Goal: Task Accomplishment & Management: Use online tool/utility

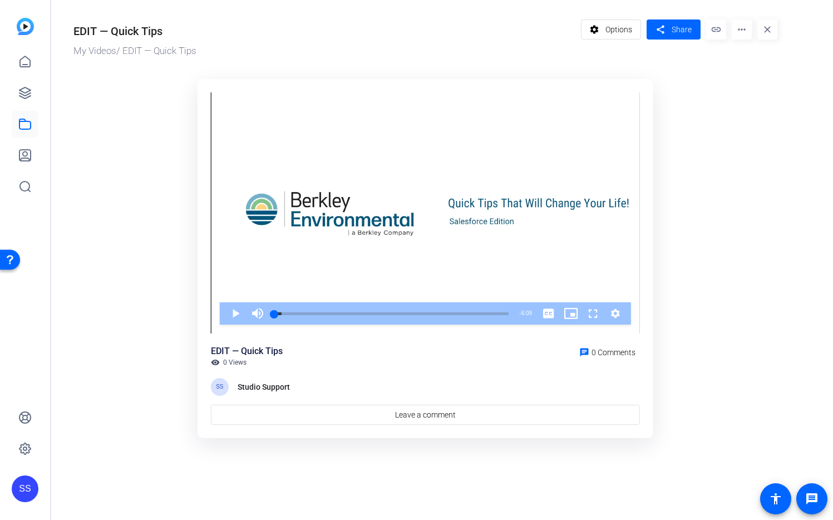
click at [26, 484] on div "SS" at bounding box center [25, 488] width 27 height 27
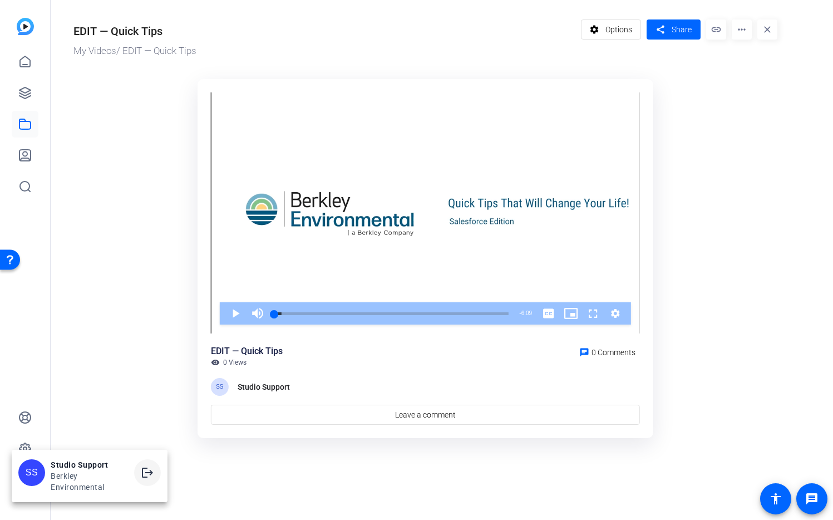
click at [0, 0] on span at bounding box center [0, 0] width 0 height 0
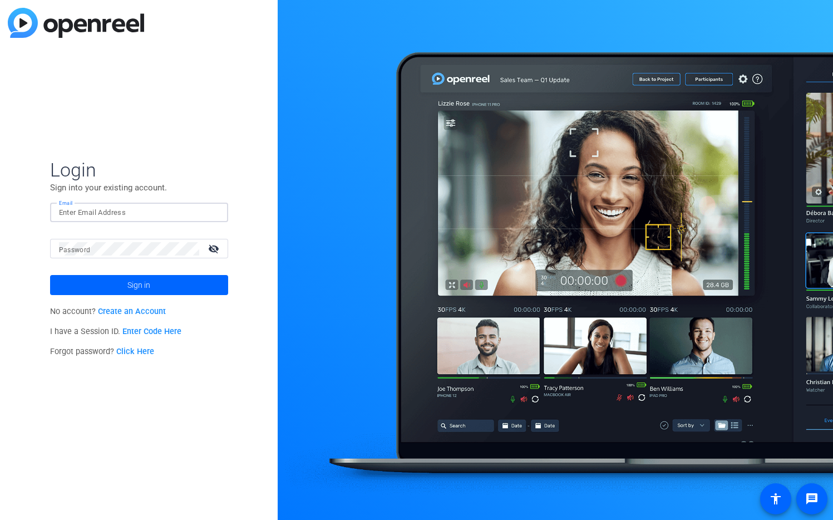
click at [190, 216] on input "Email" at bounding box center [139, 212] width 160 height 13
click at [212, 213] on img at bounding box center [210, 212] width 8 height 13
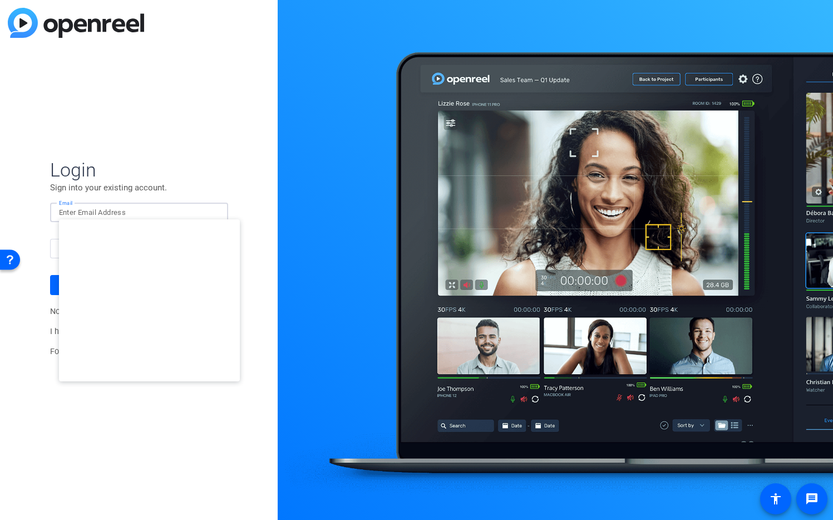
type input "studiosupport+2@openreel.com"
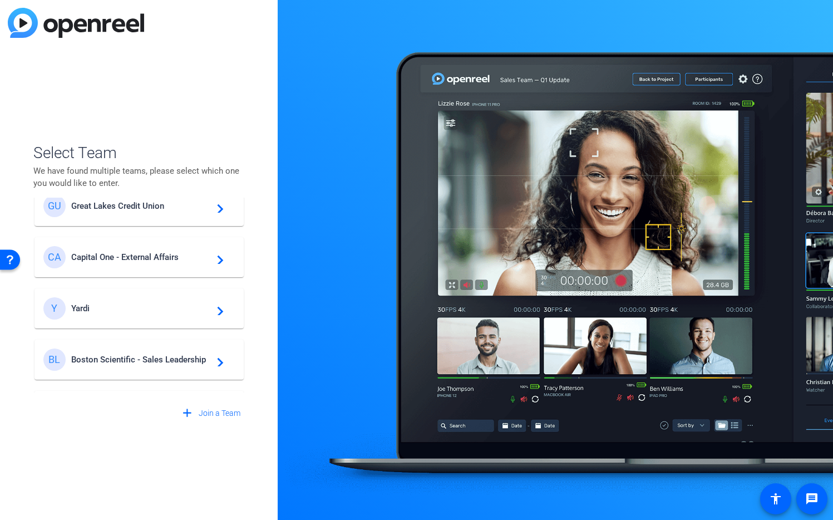
scroll to position [185, 0]
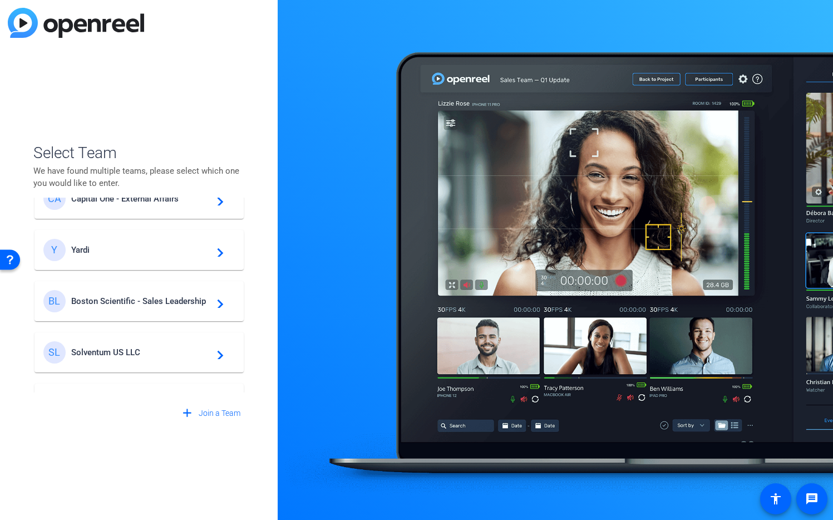
click at [144, 301] on span "Boston Scientific - Sales Leadership" at bounding box center [140, 301] width 139 height 10
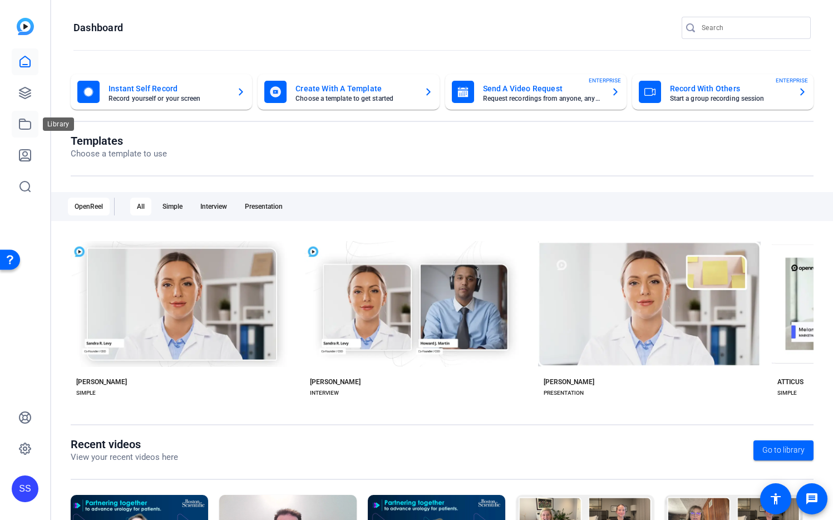
click at [25, 127] on icon at bounding box center [24, 123] width 13 height 13
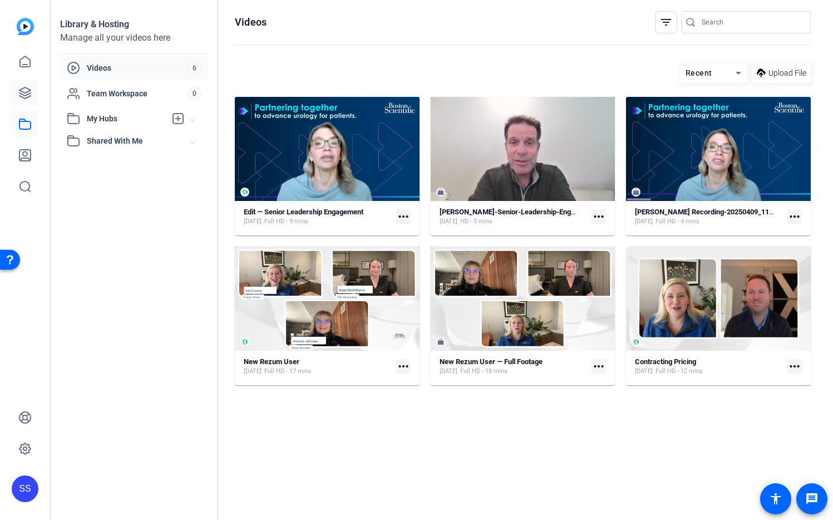
click at [22, 104] on link at bounding box center [25, 93] width 27 height 27
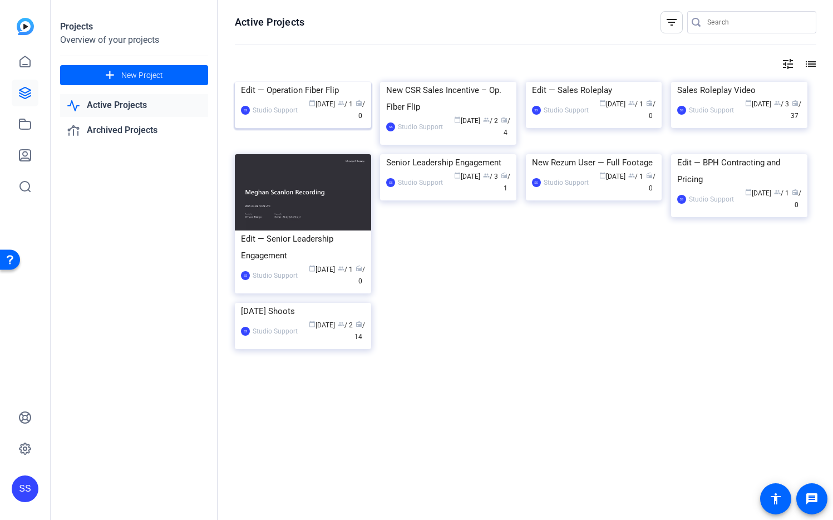
click at [328, 82] on img at bounding box center [303, 82] width 136 height 0
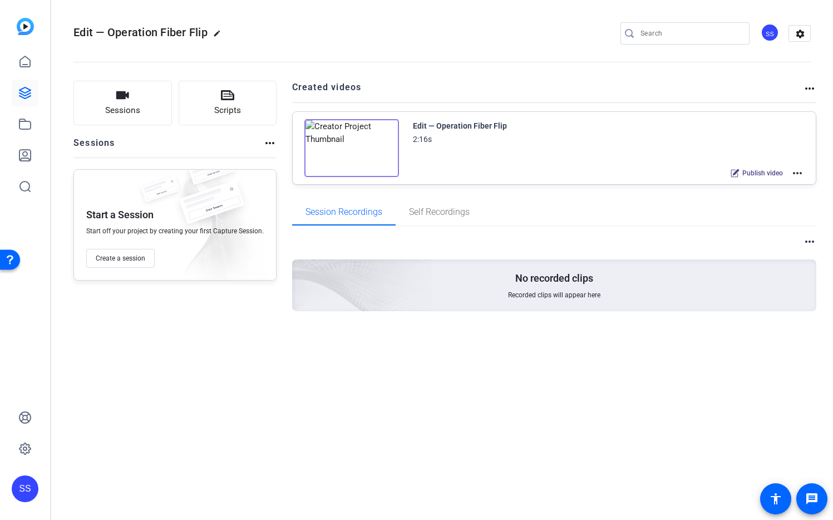
click at [799, 172] on mat-icon "more_horiz" at bounding box center [797, 172] width 13 height 13
click at [771, 188] on span "Edit in Creator" at bounding box center [756, 186] width 77 height 13
